Goal: Task Accomplishment & Management: Manage account settings

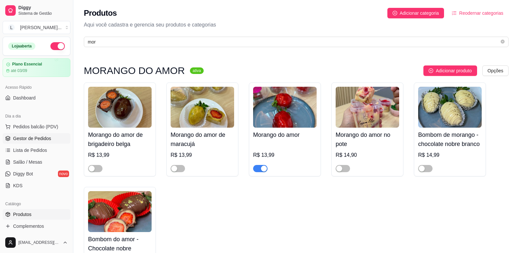
click at [27, 139] on span "Gestor de Pedidos" at bounding box center [32, 138] width 38 height 7
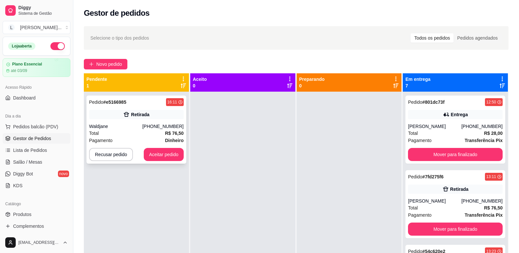
click at [162, 139] on div "Pagamento Dinheiro" at bounding box center [136, 140] width 95 height 7
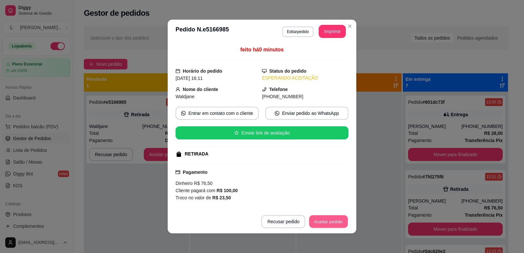
click at [315, 222] on button "Aceitar pedido" at bounding box center [328, 221] width 39 height 13
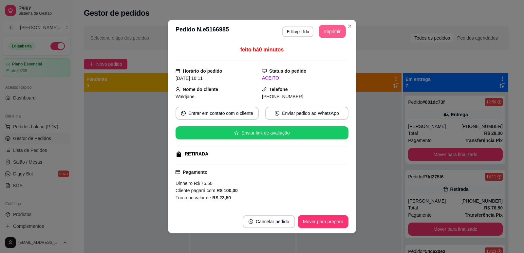
click at [334, 34] on button "Imprimir" at bounding box center [331, 31] width 27 height 13
click at [323, 220] on button "Mover para preparo" at bounding box center [322, 221] width 51 height 13
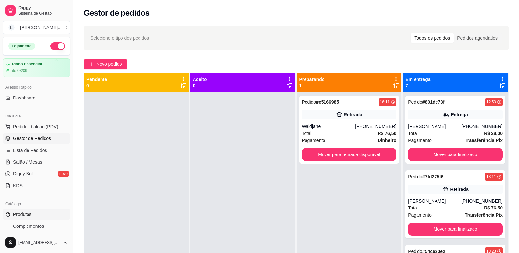
click at [26, 214] on span "Produtos" at bounding box center [22, 214] width 18 height 7
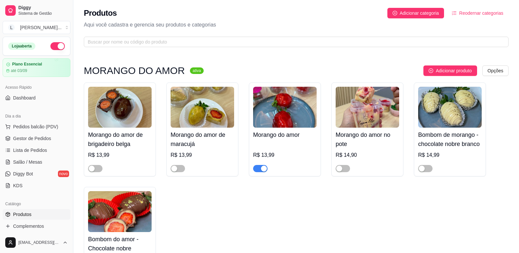
click at [132, 36] on div "Produtos Adicionar categoria Reodernar categorias Aqui você cadastra e gerencia…" at bounding box center [295, 25] width 445 height 51
click at [131, 45] on span at bounding box center [296, 42] width 424 height 10
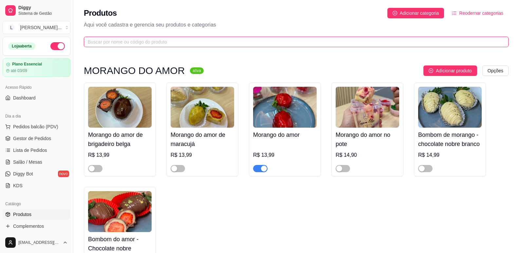
click at [131, 44] on input "text" at bounding box center [293, 41] width 411 height 7
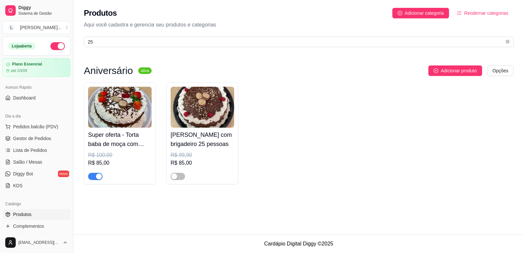
click at [95, 176] on button "button" at bounding box center [95, 176] width 14 height 7
drag, startPoint x: 283, startPoint y: 85, endPoint x: 133, endPoint y: 30, distance: 159.8
click at [284, 85] on div "Super oferta - Torta baba de moça com brigadeiro 25 pessoas R$ 100,00 R$ 85,00 …" at bounding box center [298, 133] width 429 height 102
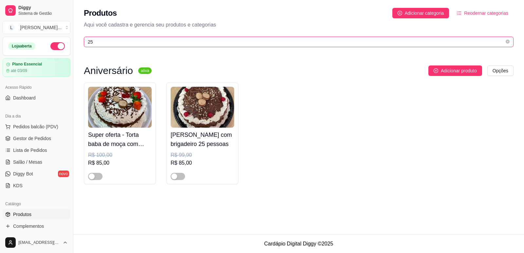
click at [107, 41] on input "25" at bounding box center [296, 41] width 416 height 7
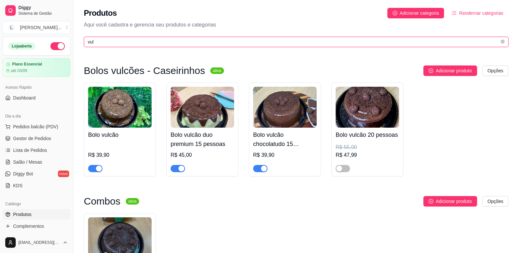
type input "vulc"
drag, startPoint x: 92, startPoint y: 41, endPoint x: 77, endPoint y: 41, distance: 15.1
click at [78, 41] on div "Produtos Adicionar categoria Reodernar categorias Aqui você cadastra e gerencia…" at bounding box center [295, 25] width 445 height 51
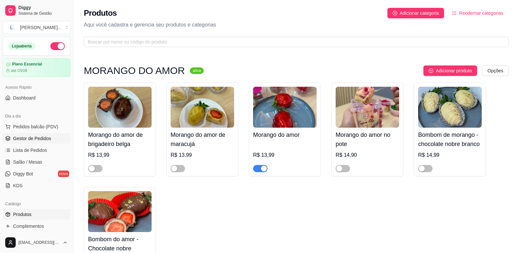
click at [33, 138] on span "Gestor de Pedidos" at bounding box center [32, 138] width 38 height 7
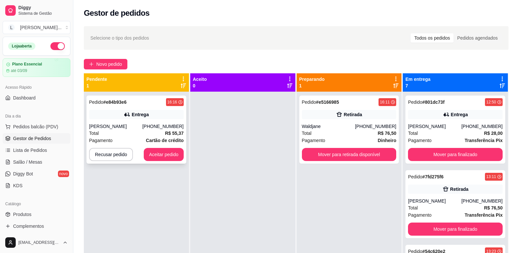
click at [146, 119] on div "Entrega" at bounding box center [136, 114] width 95 height 9
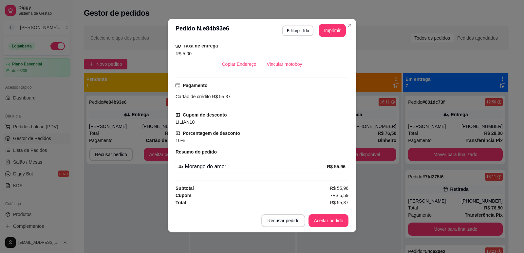
scroll to position [1, 0]
click at [326, 221] on button "Aceitar pedido" at bounding box center [328, 220] width 39 height 13
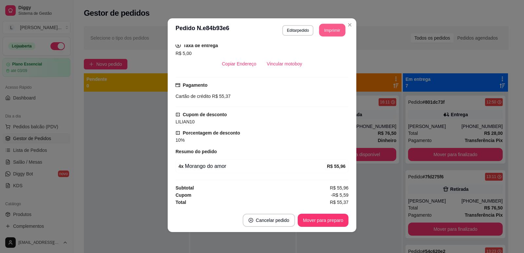
click at [330, 30] on button "Imprimir" at bounding box center [332, 30] width 26 height 13
click at [320, 219] on button "Mover para preparo" at bounding box center [322, 220] width 51 height 13
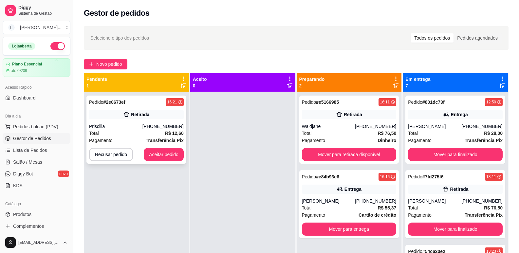
click at [173, 131] on strong "R$ 12,60" at bounding box center [174, 133] width 19 height 5
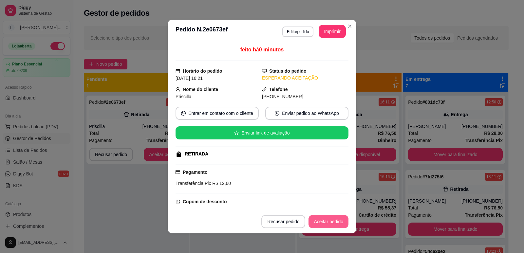
click at [338, 225] on button "Aceitar pedido" at bounding box center [328, 221] width 40 height 13
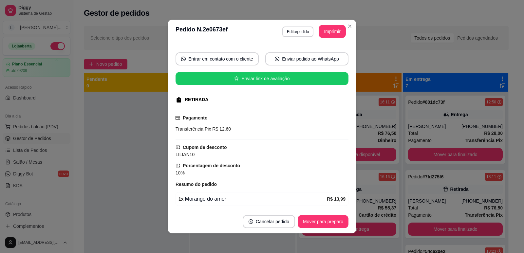
scroll to position [86, 0]
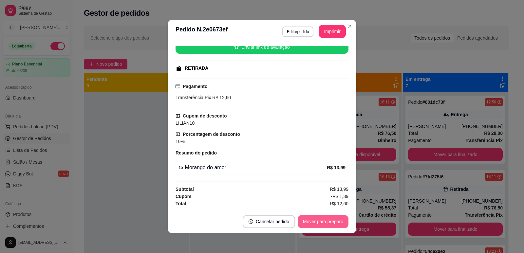
click at [316, 223] on button "Mover para preparo" at bounding box center [322, 221] width 51 height 13
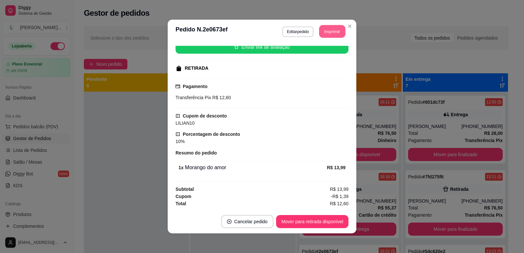
click at [327, 33] on button "Imprimir" at bounding box center [332, 31] width 26 height 13
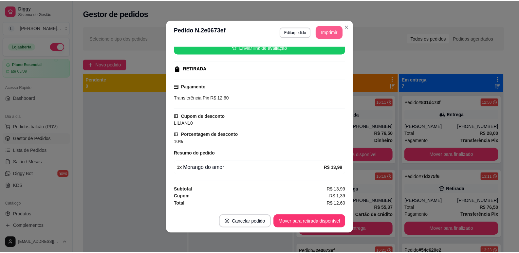
scroll to position [0, 0]
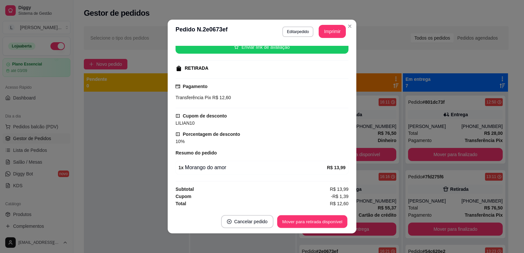
click at [323, 221] on button "Mover para retirada disponível" at bounding box center [312, 221] width 70 height 13
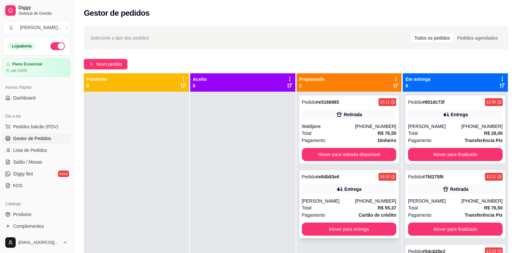
scroll to position [18, 0]
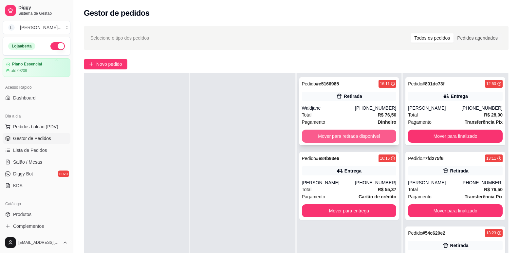
click at [351, 140] on button "Mover para retirada disponível" at bounding box center [349, 136] width 95 height 13
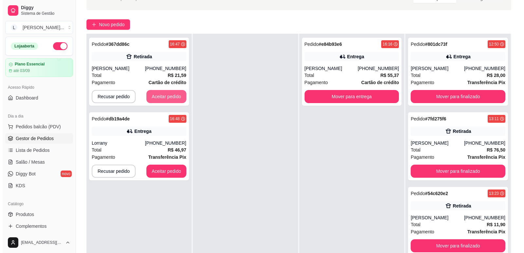
scroll to position [98, 0]
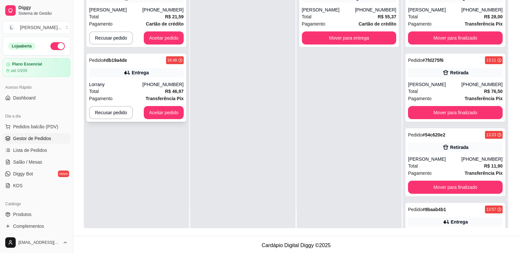
click at [152, 82] on div "[PHONE_NUMBER]" at bounding box center [162, 84] width 41 height 7
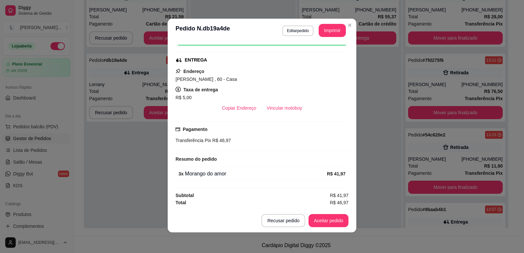
scroll to position [1, 0]
click at [326, 218] on button "Aceitar pedido" at bounding box center [328, 220] width 40 height 13
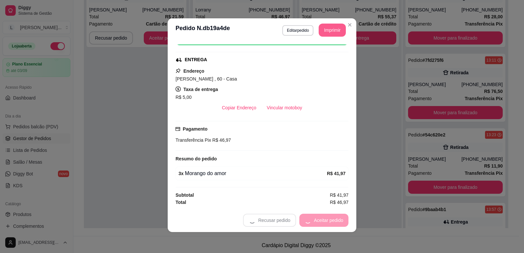
click at [332, 29] on button "Imprimir" at bounding box center [331, 30] width 27 height 13
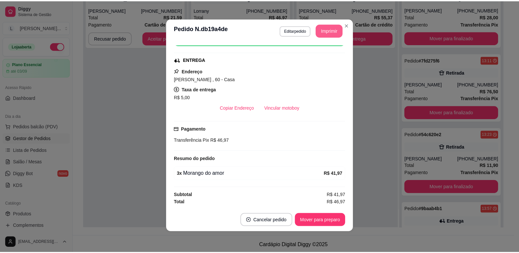
scroll to position [0, 0]
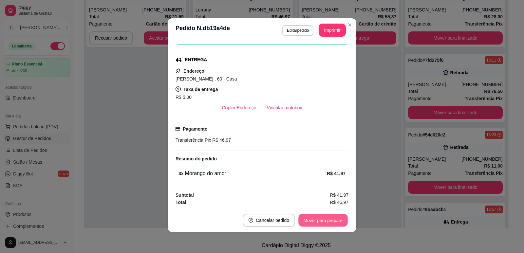
click at [311, 218] on button "Mover para preparo" at bounding box center [322, 220] width 49 height 13
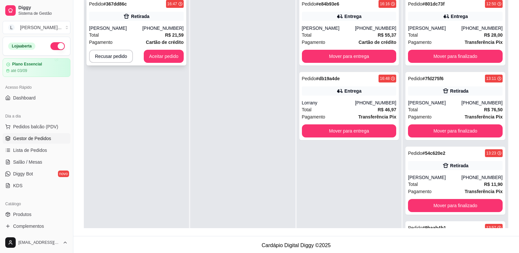
click at [149, 39] on span "Cartão de crédito" at bounding box center [165, 42] width 38 height 7
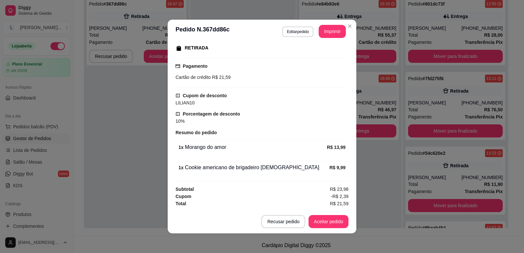
scroll to position [1, 0]
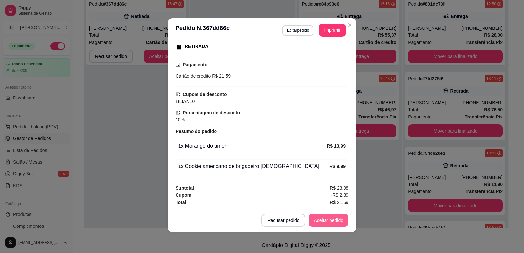
click at [319, 220] on button "Aceitar pedido" at bounding box center [328, 220] width 40 height 13
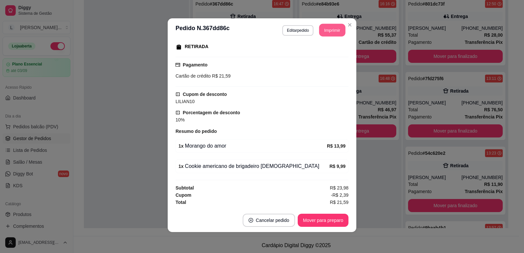
click at [331, 30] on button "Imprimir" at bounding box center [332, 30] width 26 height 13
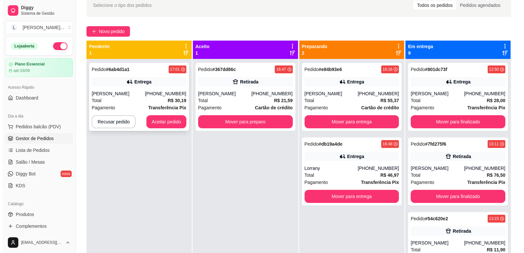
scroll to position [0, 0]
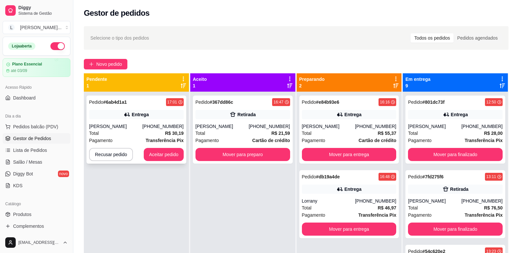
click at [161, 144] on span "Transferência Pix" at bounding box center [165, 140] width 38 height 7
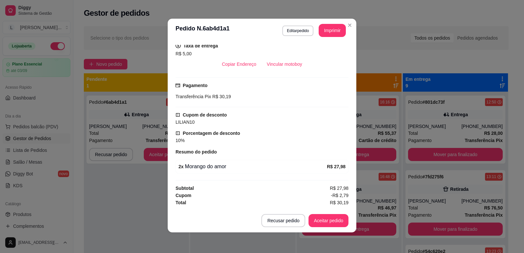
scroll to position [1, 0]
click at [287, 222] on button "Recusar pedido" at bounding box center [283, 220] width 44 height 13
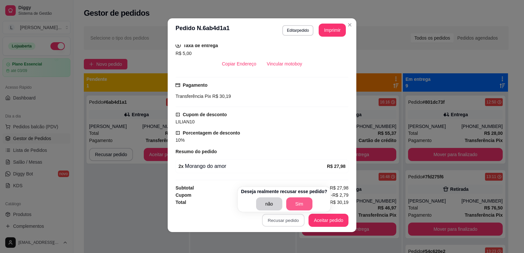
click at [294, 202] on button "Sim" at bounding box center [299, 203] width 26 height 13
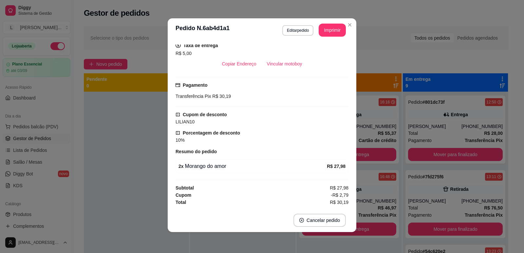
click at [294, 203] on div "Total R$ 30,19" at bounding box center [261, 202] width 173 height 7
click at [141, 126] on div at bounding box center [136, 218] width 105 height 253
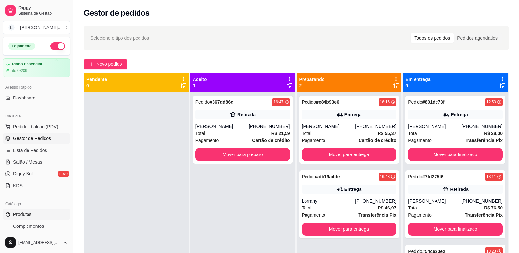
click at [27, 214] on span "Produtos" at bounding box center [22, 214] width 18 height 7
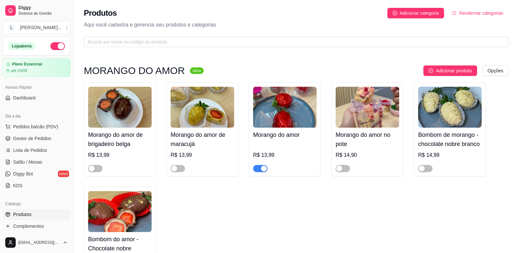
click at [264, 169] on div "button" at bounding box center [264, 169] width 6 height 6
click at [135, 38] on span at bounding box center [296, 42] width 424 height 10
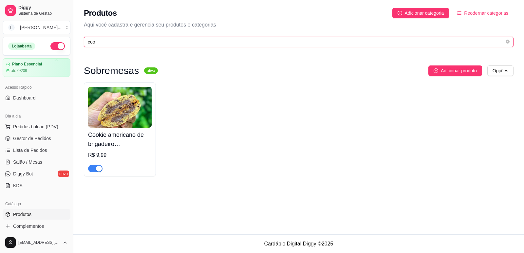
type input "coo"
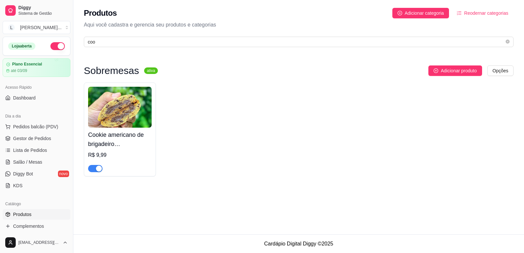
click at [96, 168] on div "button" at bounding box center [99, 169] width 6 height 6
click at [48, 139] on span "Gestor de Pedidos" at bounding box center [32, 138] width 38 height 7
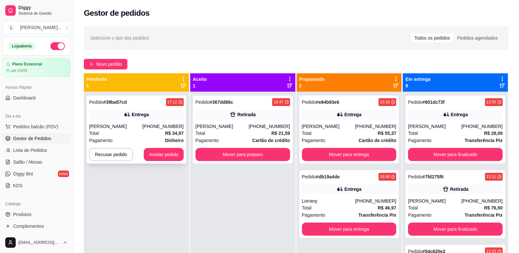
click at [136, 128] on div "[PERSON_NAME]" at bounding box center [115, 126] width 53 height 7
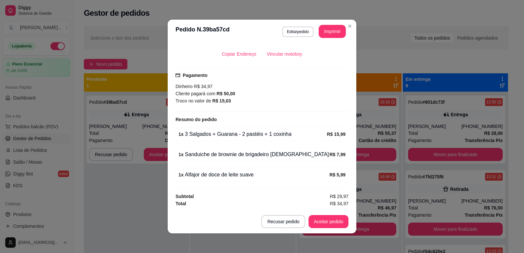
scroll to position [1, 0]
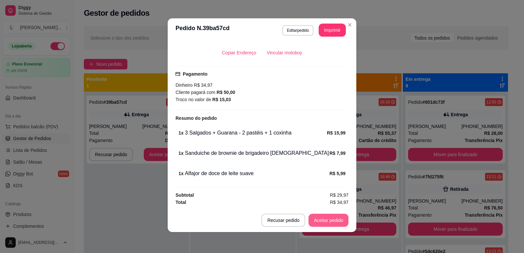
click at [314, 221] on button "Aceitar pedido" at bounding box center [328, 220] width 40 height 13
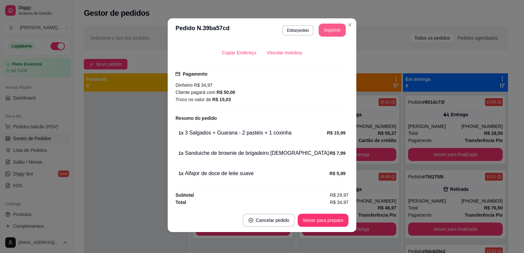
click at [325, 30] on button "Imprimir" at bounding box center [331, 30] width 27 height 13
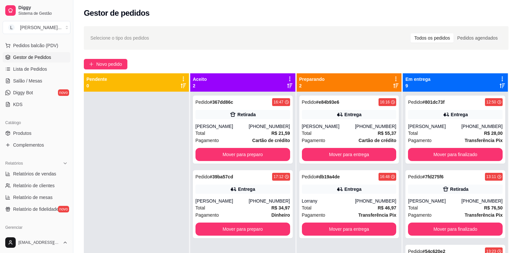
scroll to position [131, 0]
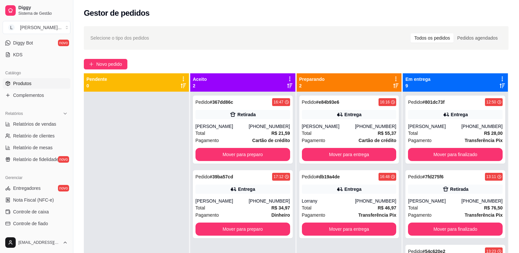
click at [27, 84] on span "Produtos" at bounding box center [22, 83] width 18 height 7
click at [21, 83] on span "Produtos" at bounding box center [22, 83] width 18 height 7
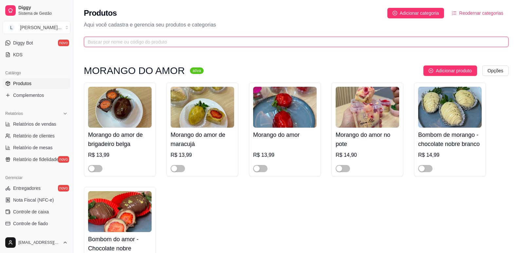
click at [156, 42] on input "text" at bounding box center [293, 41] width 411 height 7
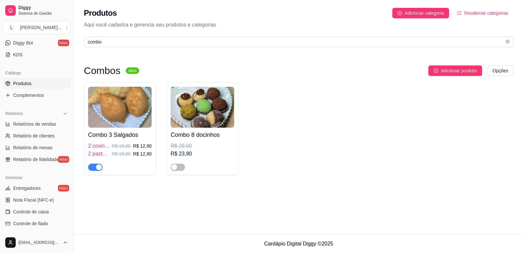
click at [96, 165] on div "button" at bounding box center [99, 167] width 6 height 6
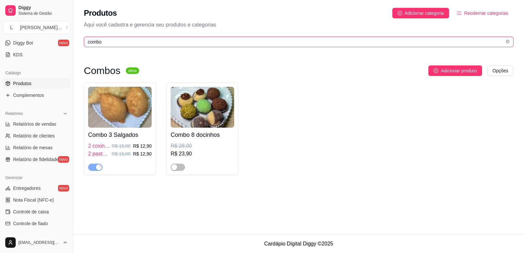
click at [120, 38] on input "combo" at bounding box center [296, 41] width 416 height 7
click at [119, 39] on input "combo" at bounding box center [296, 41] width 416 height 7
type input "c"
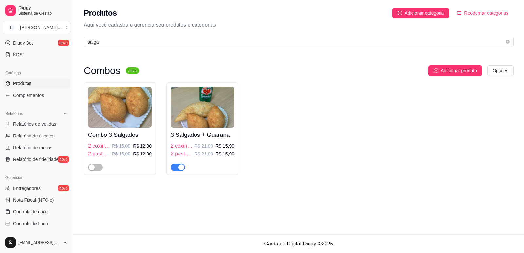
click at [181, 169] on div "button" at bounding box center [181, 167] width 6 height 6
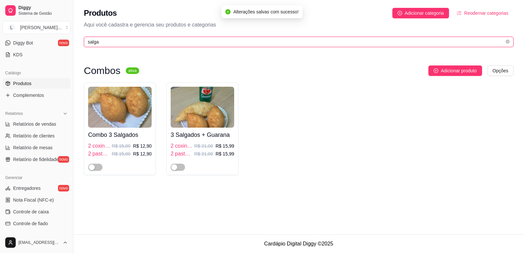
click at [102, 41] on input "salga" at bounding box center [296, 41] width 416 height 7
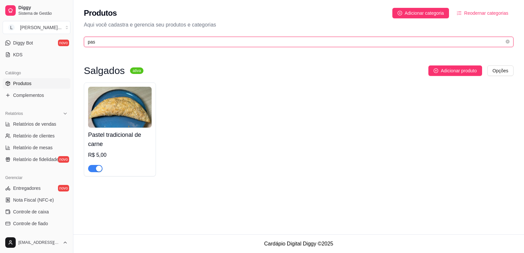
type input "pas"
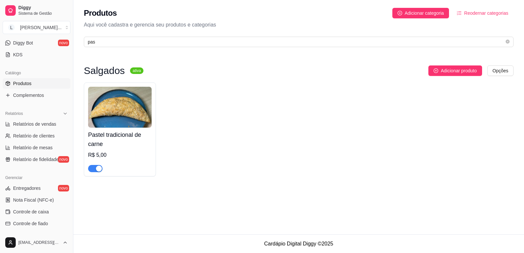
click at [96, 164] on div at bounding box center [119, 165] width 63 height 13
click at [93, 167] on span "button" at bounding box center [95, 168] width 14 height 7
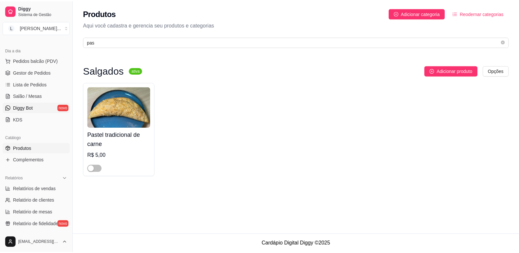
scroll to position [65, 0]
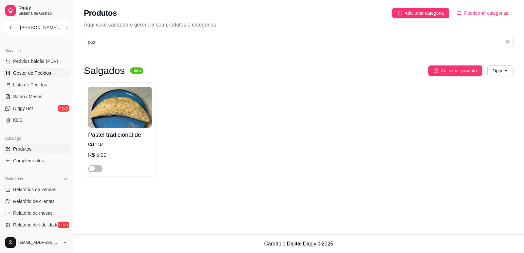
click at [42, 75] on span "Gestor de Pedidos" at bounding box center [32, 73] width 38 height 7
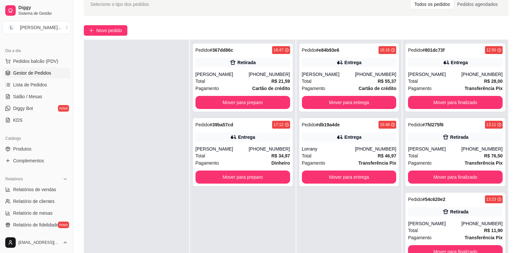
scroll to position [65, 0]
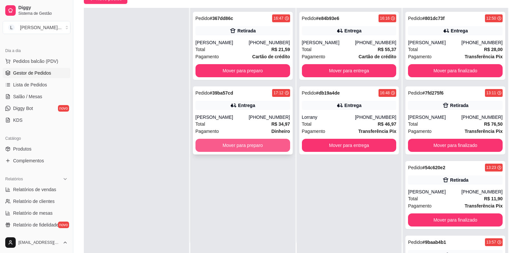
click at [249, 148] on button "Mover para preparo" at bounding box center [242, 145] width 95 height 13
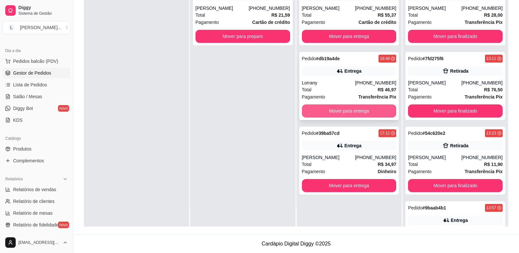
scroll to position [0, 0]
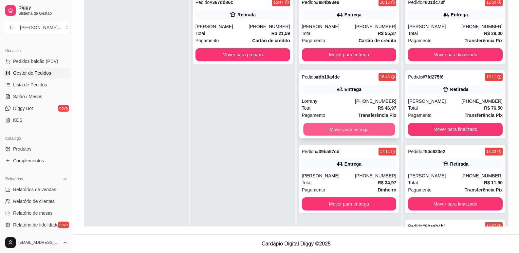
click at [349, 127] on button "Mover para entrega" at bounding box center [349, 129] width 92 height 13
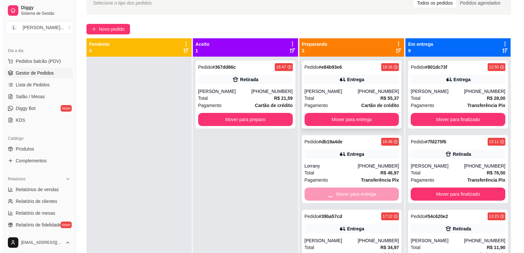
scroll to position [34, 0]
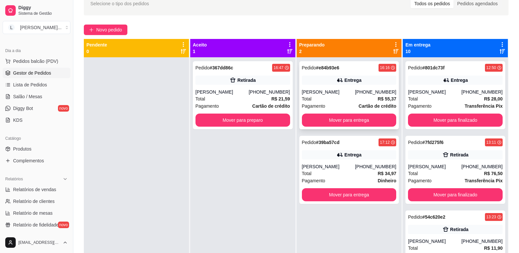
click at [354, 96] on div "Total R$ 55,37" at bounding box center [349, 98] width 95 height 7
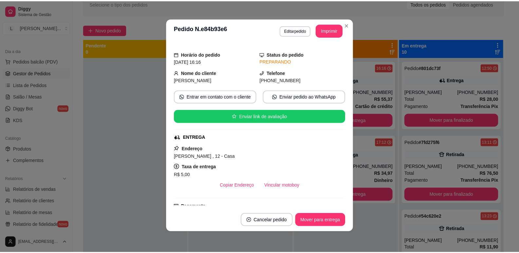
scroll to position [0, 0]
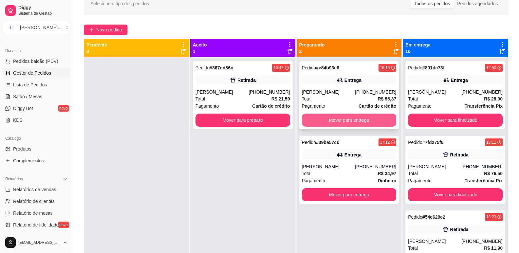
click at [347, 120] on button "Mover para entrega" at bounding box center [349, 120] width 95 height 13
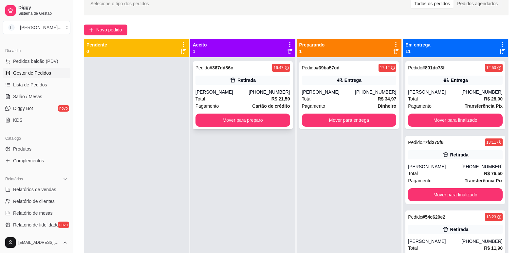
click at [233, 99] on div "Total R$ 21,59" at bounding box center [242, 98] width 95 height 7
click at [247, 126] on button "Mover para preparo" at bounding box center [242, 120] width 95 height 13
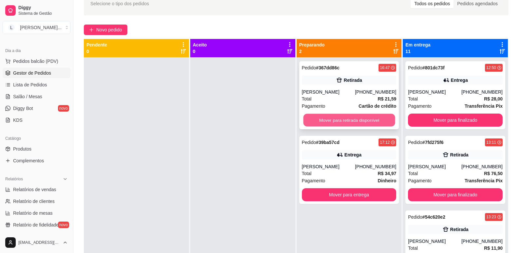
click at [364, 122] on button "Mover para retirada disponível" at bounding box center [349, 120] width 92 height 13
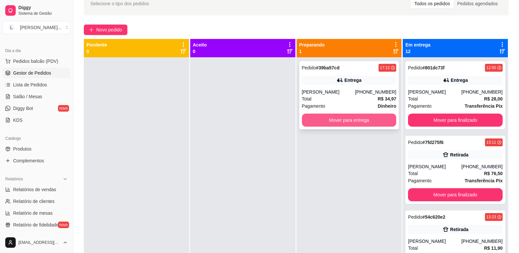
click at [366, 117] on button "Mover para entrega" at bounding box center [349, 120] width 95 height 13
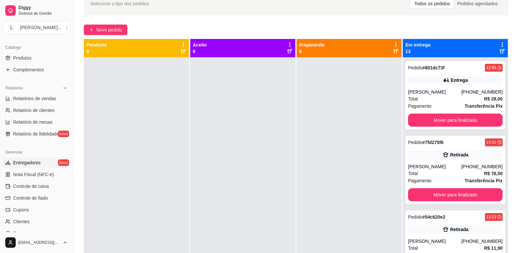
scroll to position [164, 0]
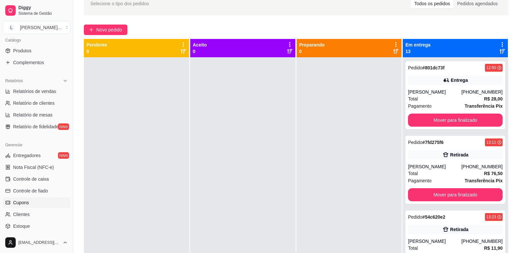
click at [39, 206] on link "Cupons" at bounding box center [37, 202] width 68 height 10
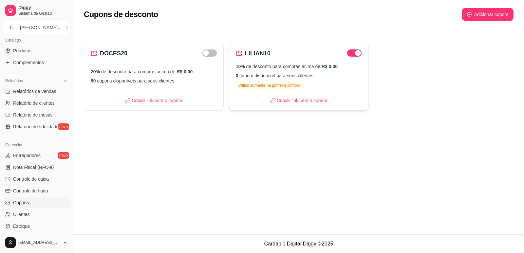
click at [285, 78] on p "0 cupom disponível para seus clientes" at bounding box center [299, 75] width 126 height 7
select select "PERCENTAGE"
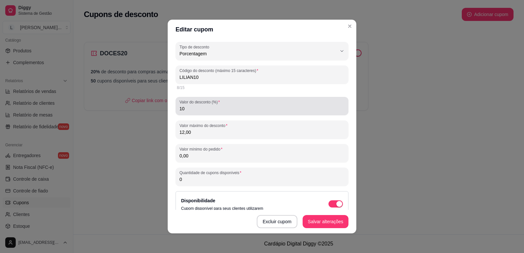
drag, startPoint x: 193, startPoint y: 112, endPoint x: 161, endPoint y: 112, distance: 31.7
click at [161, 112] on div "Editar cupom PERCENTAGE Tipo de desconto Valor fixo Porcentagem Frete grátis Ti…" at bounding box center [262, 126] width 524 height 253
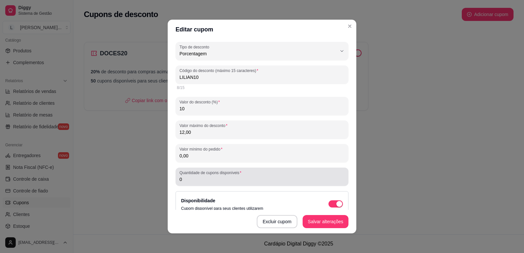
click at [169, 182] on div "PERCENTAGE Tipo de desconto Valor fixo Porcentagem Frete grátis Tipo de descont…" at bounding box center [262, 124] width 189 height 171
click at [209, 180] on input "1" at bounding box center [261, 179] width 165 height 7
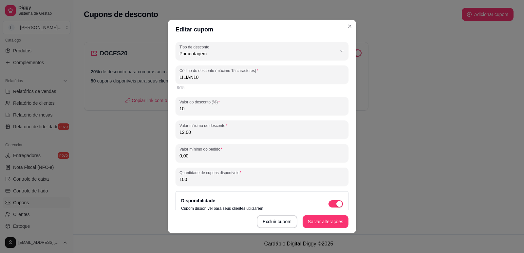
type input "100"
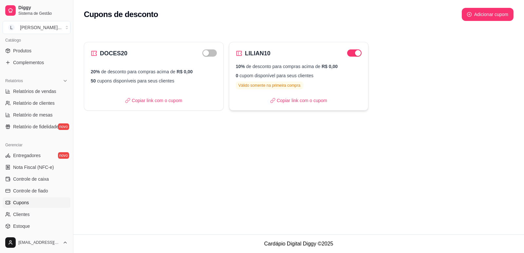
click at [298, 75] on p "0 cupom disponível para seus clientes" at bounding box center [299, 75] width 126 height 7
select select "PERCENTAGE"
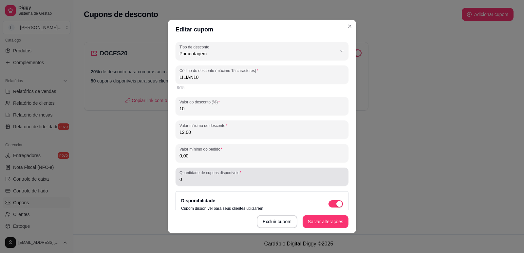
click at [243, 183] on div "0" at bounding box center [261, 176] width 165 height 13
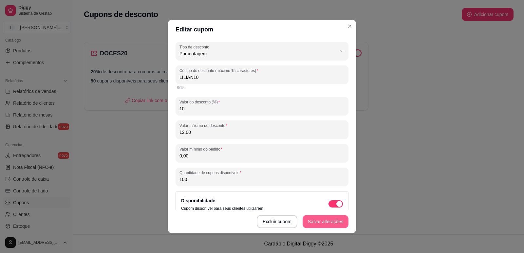
type input "100"
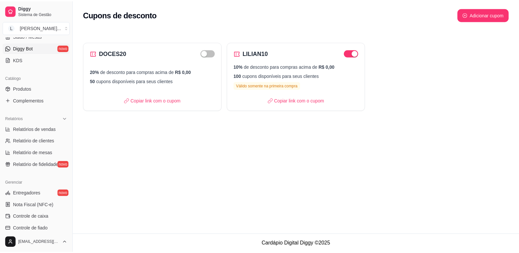
scroll to position [98, 0]
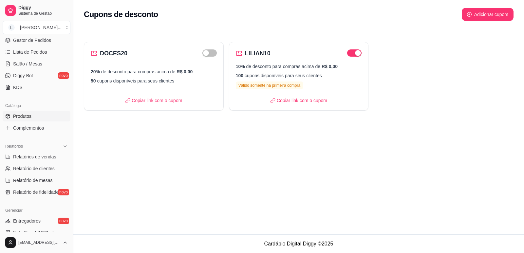
click at [29, 117] on span "Produtos" at bounding box center [22, 116] width 18 height 7
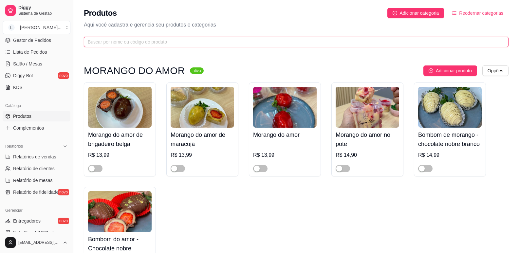
click at [154, 40] on input "text" at bounding box center [293, 41] width 411 height 7
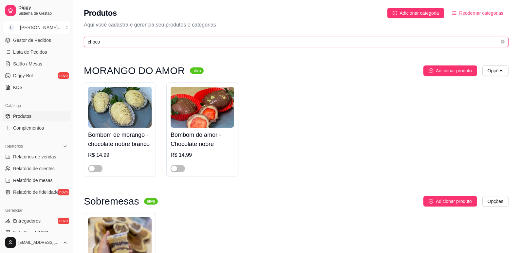
click at [111, 40] on input "choco" at bounding box center [293, 41] width 411 height 7
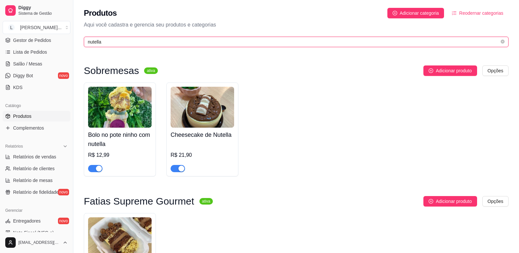
type input "nutella"
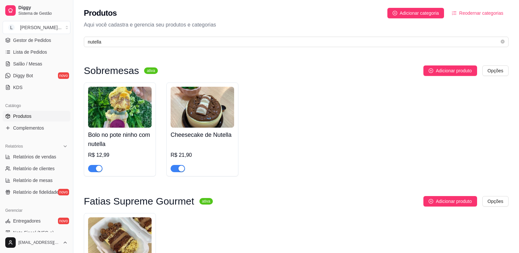
click at [93, 169] on span "button" at bounding box center [95, 168] width 14 height 7
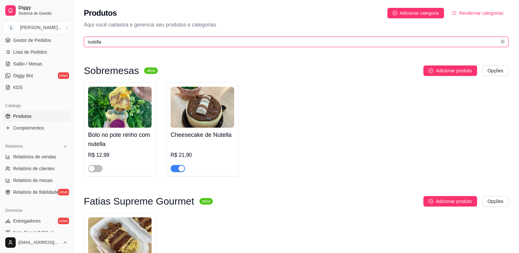
click at [127, 39] on input "nutella" at bounding box center [293, 41] width 411 height 7
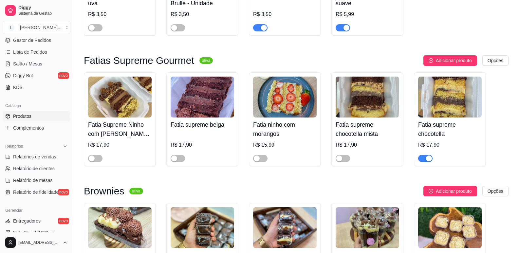
scroll to position [851, 0]
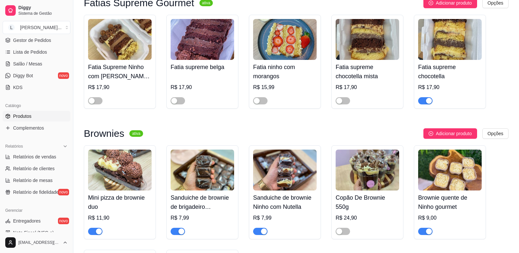
click at [424, 104] on span "button" at bounding box center [425, 100] width 14 height 7
click at [426, 104] on span "button" at bounding box center [425, 100] width 14 height 7
drag, startPoint x: 458, startPoint y: 126, endPoint x: 275, endPoint y: 110, distance: 183.3
click at [275, 109] on div "Fatia ninho com morangos R$ 15,99" at bounding box center [285, 62] width 72 height 94
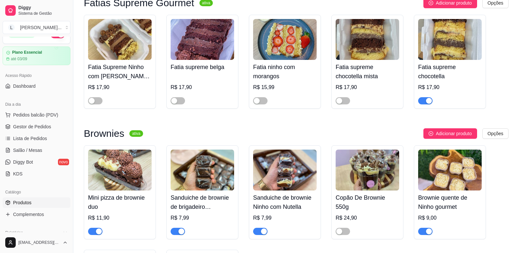
scroll to position [0, 0]
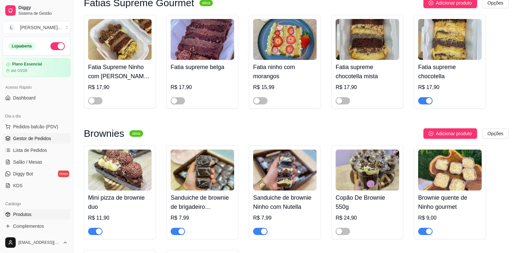
click at [34, 137] on span "Gestor de Pedidos" at bounding box center [32, 138] width 38 height 7
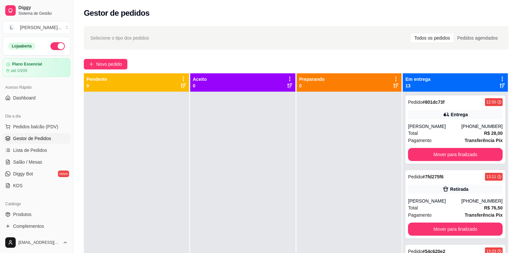
drag, startPoint x: 201, startPoint y: 122, endPoint x: 189, endPoint y: 118, distance: 11.9
click at [201, 122] on div at bounding box center [242, 218] width 105 height 253
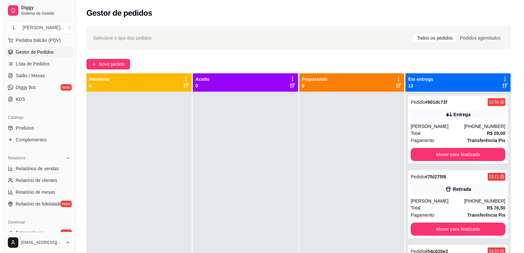
scroll to position [98, 0]
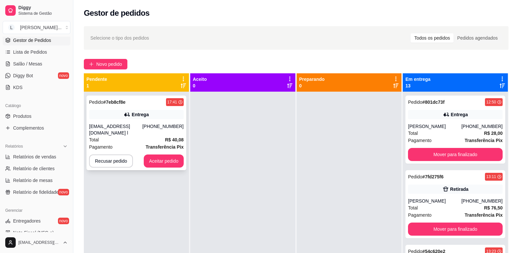
click at [154, 137] on div "Total R$ 40,08" at bounding box center [136, 139] width 95 height 7
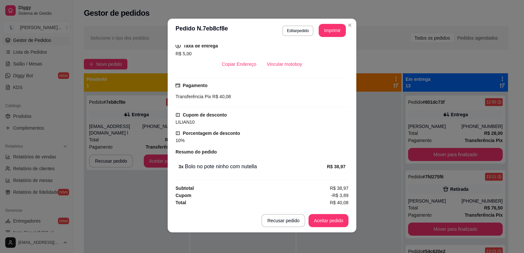
scroll to position [1, 0]
click at [285, 212] on footer "Recusar pedido Aceitar pedido" at bounding box center [262, 220] width 189 height 24
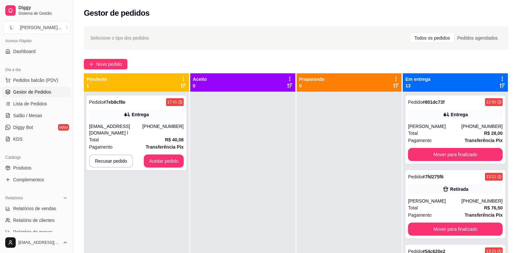
scroll to position [33, 0]
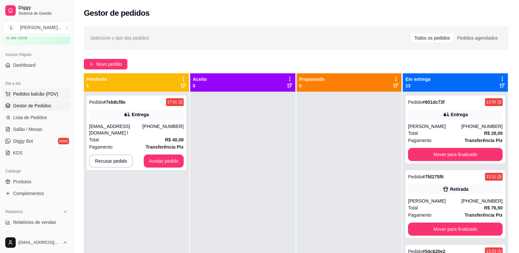
click at [41, 92] on span "Pedidos balcão (PDV)" at bounding box center [35, 94] width 45 height 7
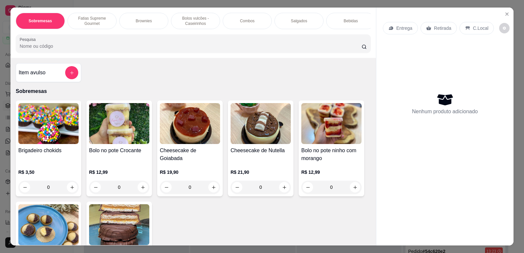
drag, startPoint x: 0, startPoint y: 50, endPoint x: 14, endPoint y: 50, distance: 14.1
click at [4, 50] on div "Sobremesas Fatias Supreme Gourmet Brownies Bolos vulcões - Caseirinhos Combos S…" at bounding box center [262, 126] width 524 height 253
click at [1, 51] on div "Sobremesas Fatias Supreme Gourmet Brownies Bolos vulcões - Caseirinhos Combos S…" at bounding box center [262, 126] width 524 height 253
click at [505, 14] on icon "Close" at bounding box center [506, 14] width 3 height 3
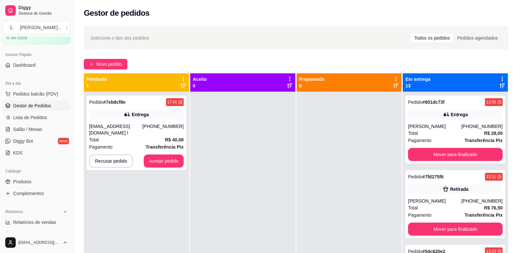
click at [38, 103] on span "Gestor de Pedidos" at bounding box center [32, 105] width 38 height 7
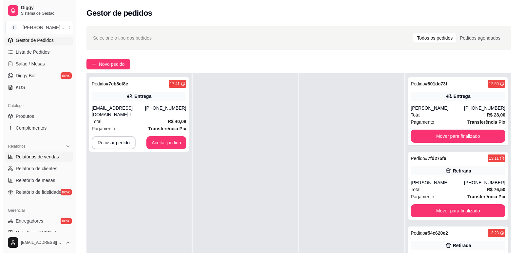
scroll to position [33, 0]
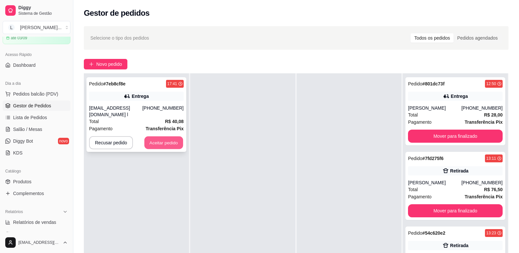
click at [174, 143] on button "Aceitar pedido" at bounding box center [163, 142] width 39 height 13
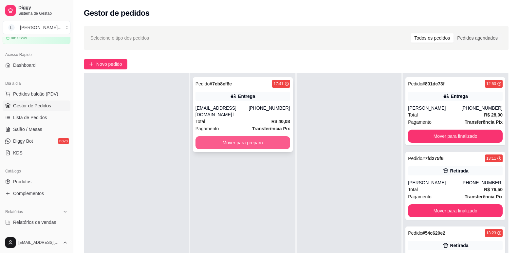
click at [243, 140] on button "Mover para preparo" at bounding box center [242, 142] width 95 height 13
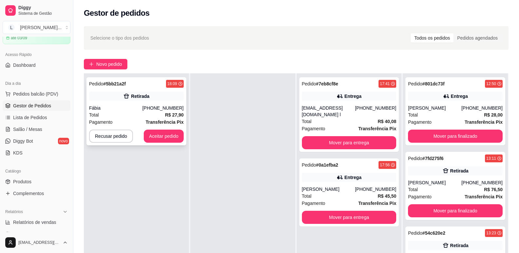
click at [146, 116] on div "Total R$ 27,90" at bounding box center [136, 114] width 95 height 7
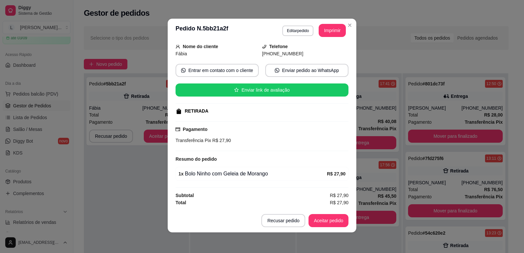
scroll to position [1, 0]
click at [317, 225] on button "Aceitar pedido" at bounding box center [328, 220] width 39 height 13
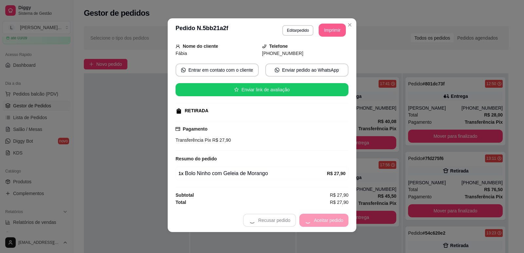
click at [328, 28] on button "Imprimir" at bounding box center [331, 30] width 27 height 13
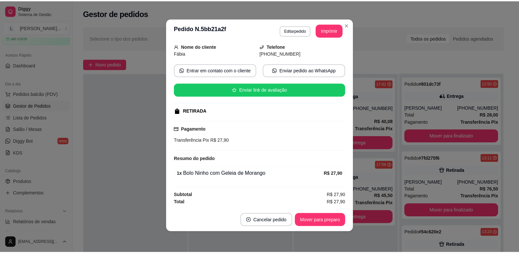
scroll to position [0, 0]
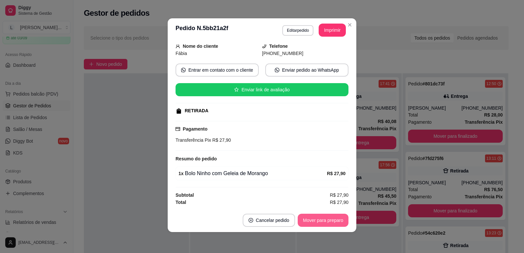
click at [305, 219] on button "Mover para preparo" at bounding box center [322, 220] width 51 height 13
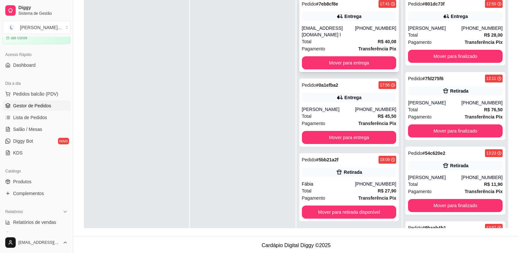
click at [342, 32] on div "[EMAIL_ADDRESS][DOMAIN_NAME] l" at bounding box center [328, 31] width 53 height 13
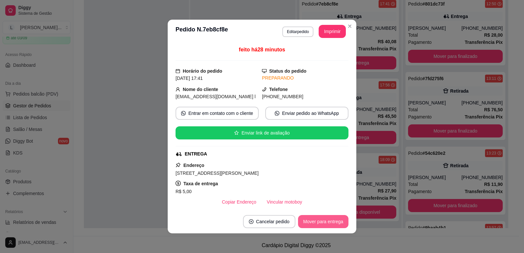
click at [332, 224] on button "Mover para entrega" at bounding box center [323, 221] width 50 height 13
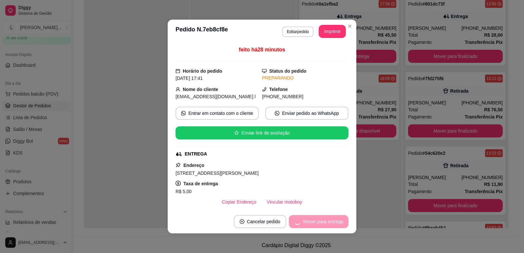
click at [327, 33] on button "Imprimir" at bounding box center [331, 31] width 27 height 13
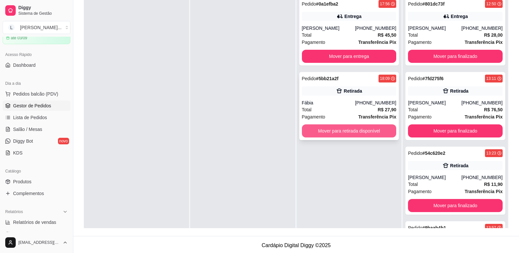
click at [344, 132] on button "Mover para retirada disponível" at bounding box center [349, 130] width 95 height 13
